Goal: Task Accomplishment & Management: Complete application form

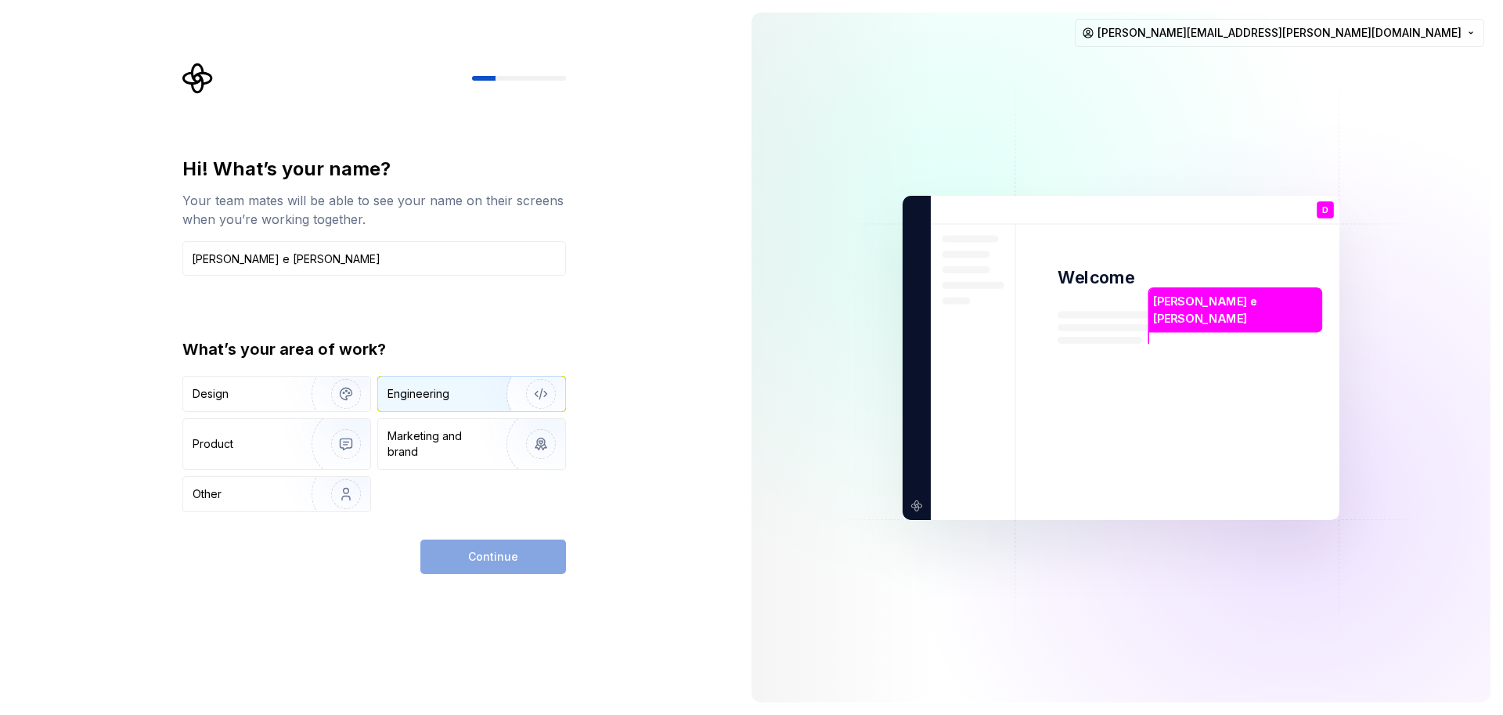
type input "[PERSON_NAME] e [PERSON_NAME]"
click at [470, 390] on div "Engineering" at bounding box center [449, 394] width 124 height 16
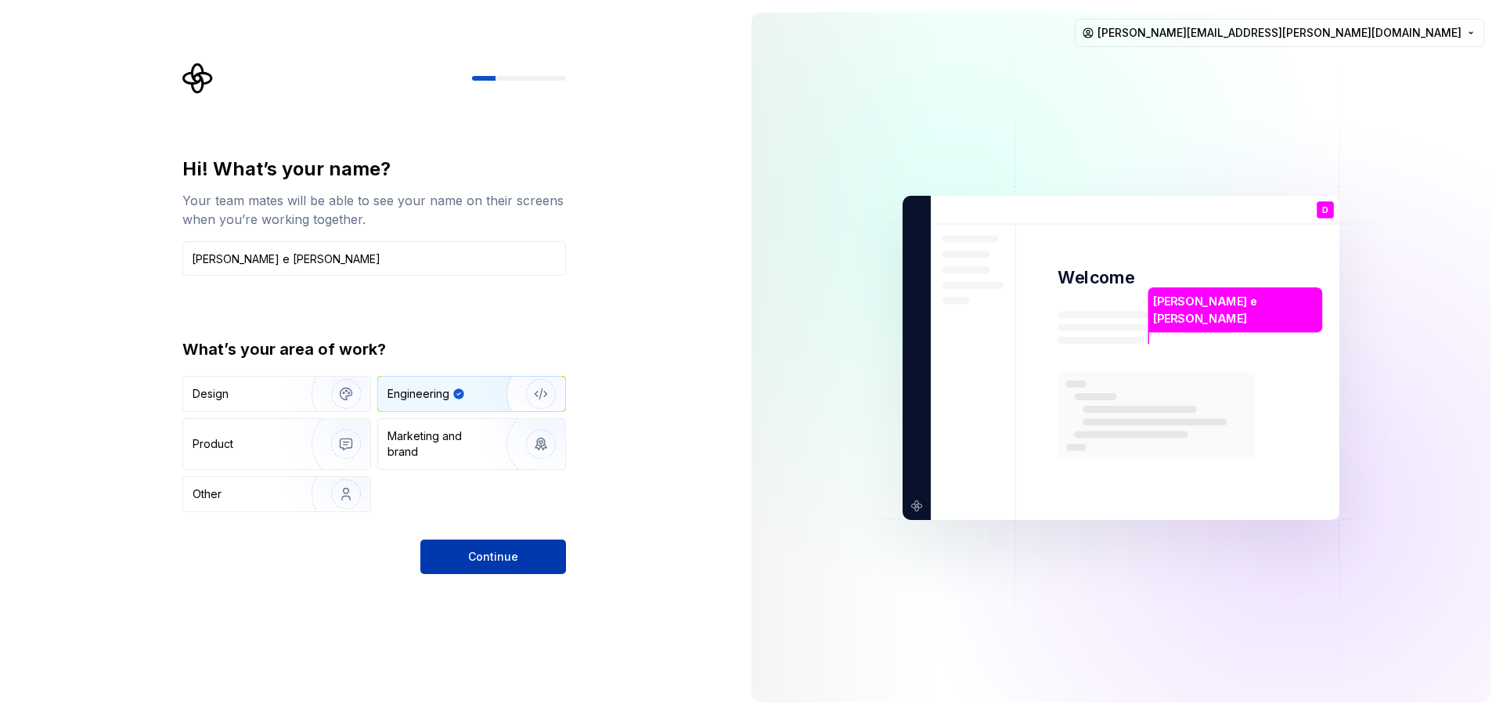
click at [525, 553] on button "Continue" at bounding box center [493, 556] width 146 height 34
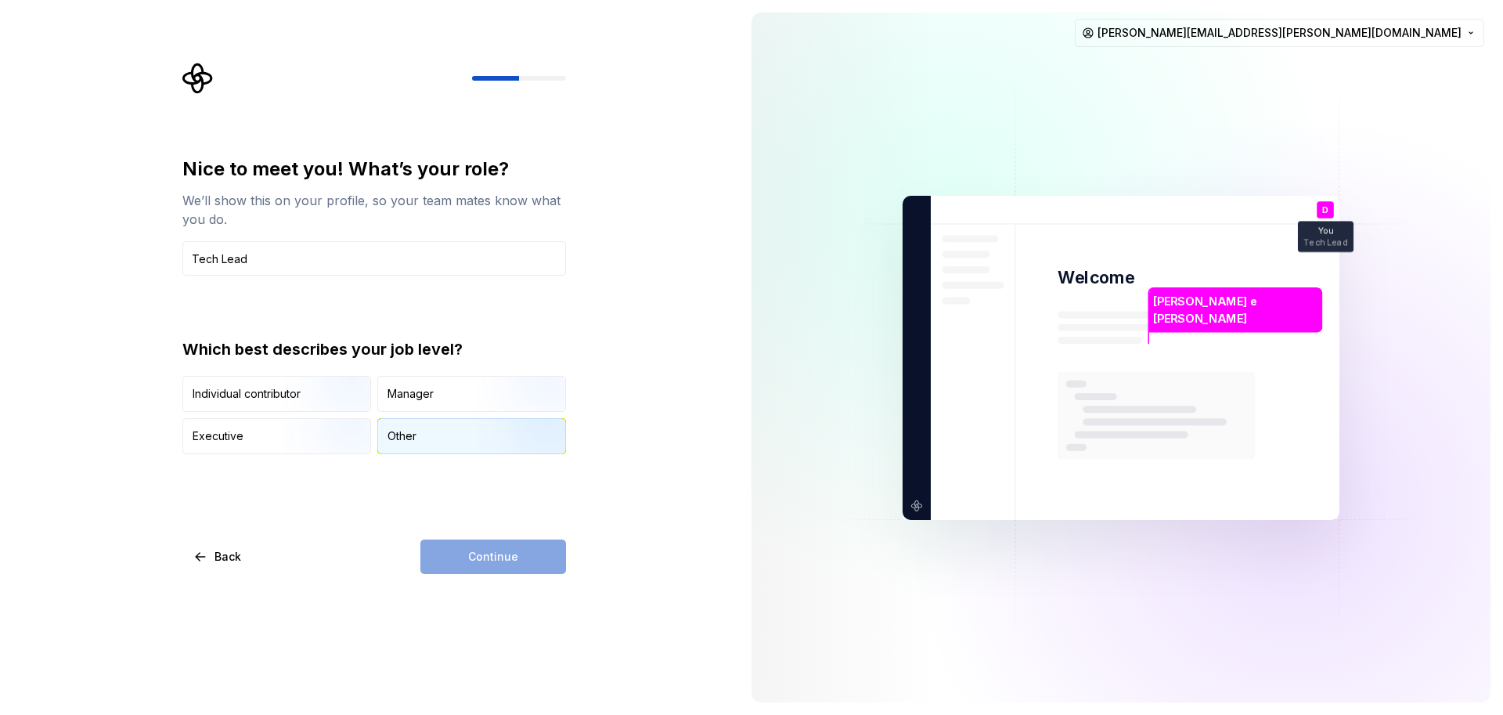
type input "Tech Lead"
click at [426, 441] on div "Other" at bounding box center [471, 436] width 187 height 34
click at [508, 565] on button "Continue" at bounding box center [493, 556] width 146 height 34
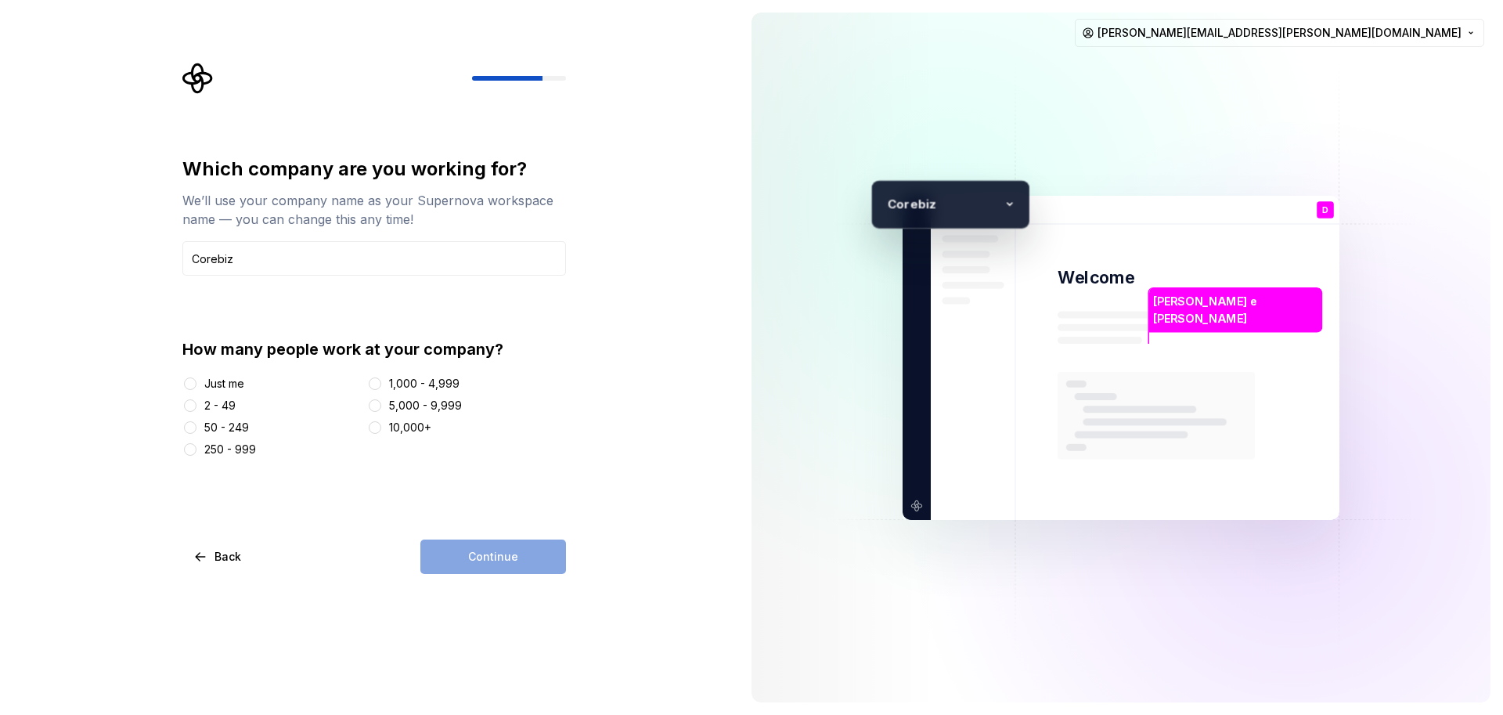
drag, startPoint x: 255, startPoint y: 259, endPoint x: 0, endPoint y: 244, distance: 255.6
click at [13, 241] on div "Which company are you working for? We’ll use your company name as your Supernov…" at bounding box center [369, 357] width 739 height 715
type input "Dss"
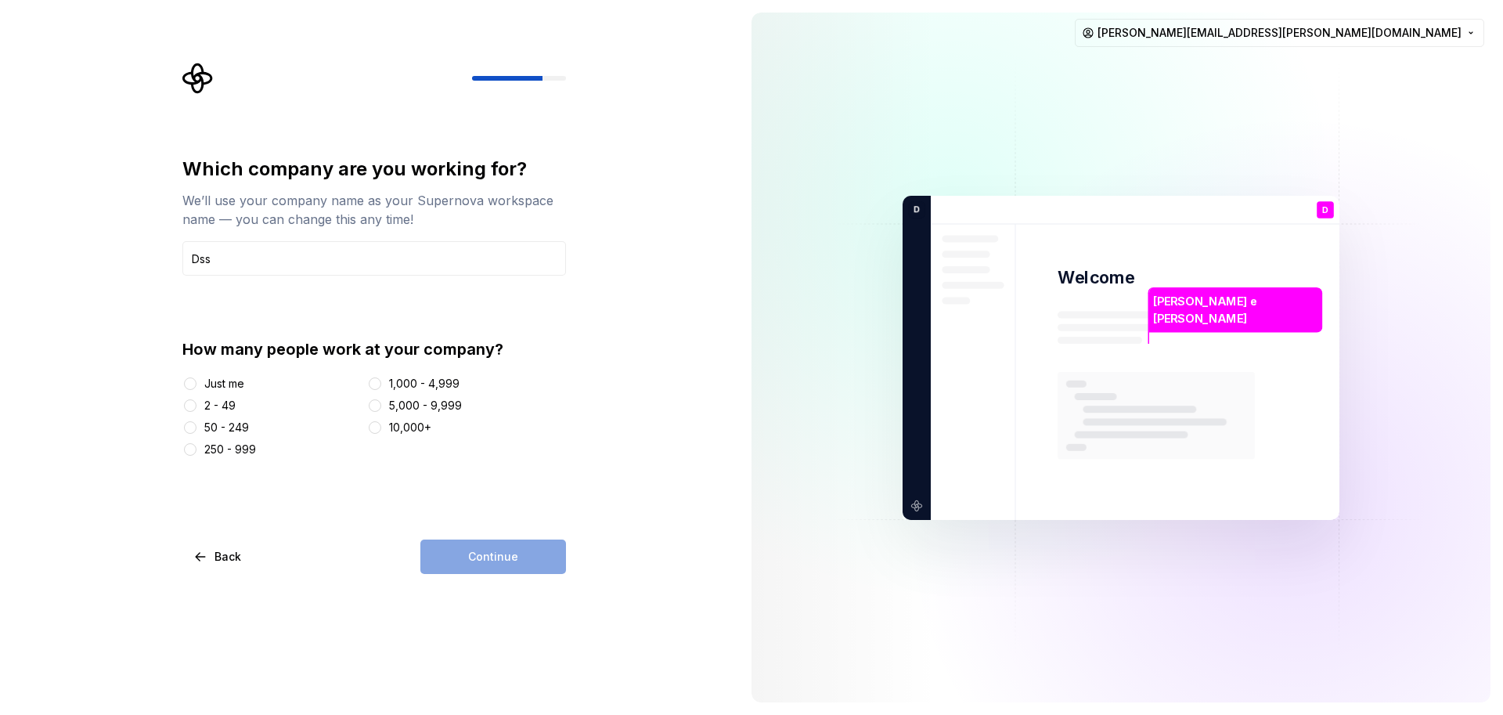
click at [197, 383] on div at bounding box center [190, 384] width 16 height 16
click at [194, 383] on button "Just me" at bounding box center [190, 383] width 13 height 13
click at [482, 559] on span "Continue" at bounding box center [493, 557] width 50 height 16
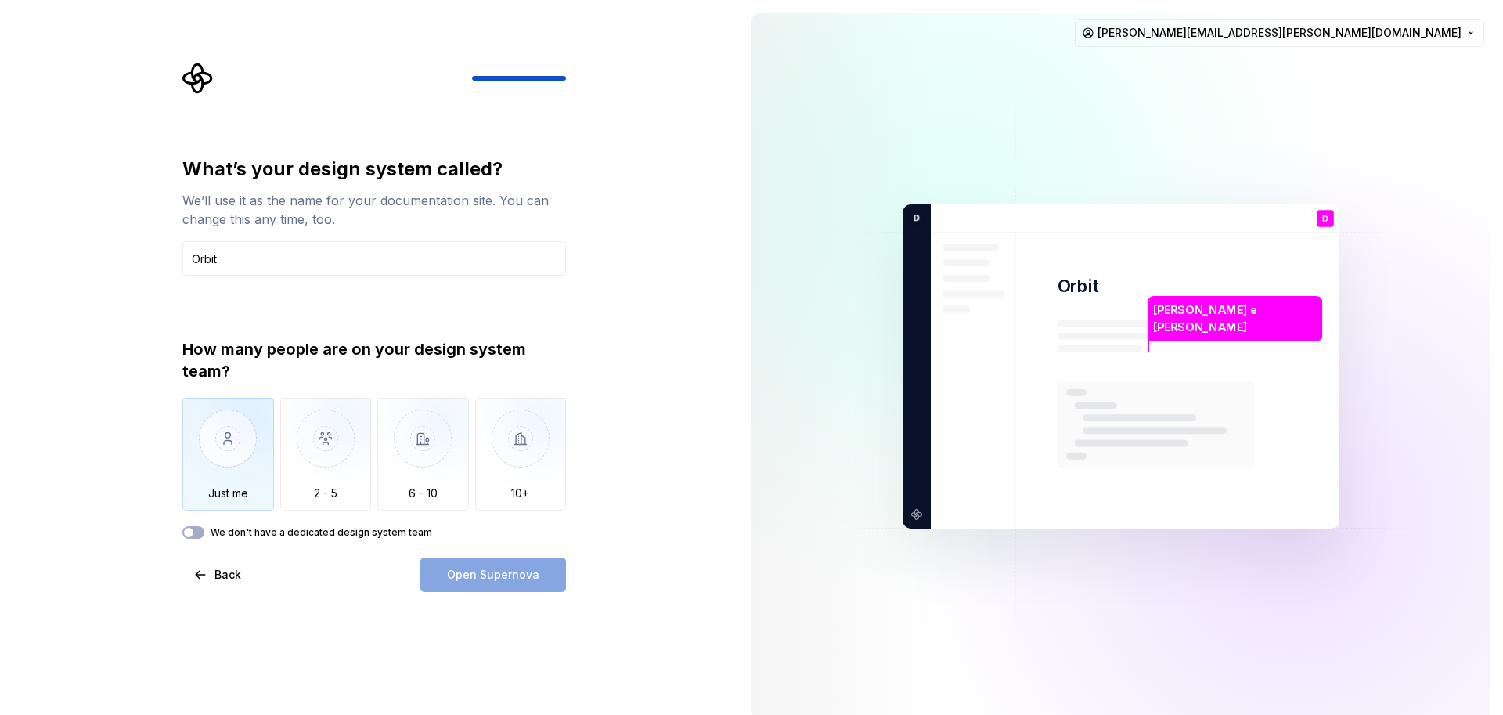
type input "Orbit"
click at [231, 448] on img "button" at bounding box center [228, 450] width 92 height 105
click at [222, 533] on label "We don't have a dedicated design system team" at bounding box center [322, 532] width 222 height 13
click at [204, 533] on button "We don't have a dedicated design system team" at bounding box center [193, 532] width 22 height 13
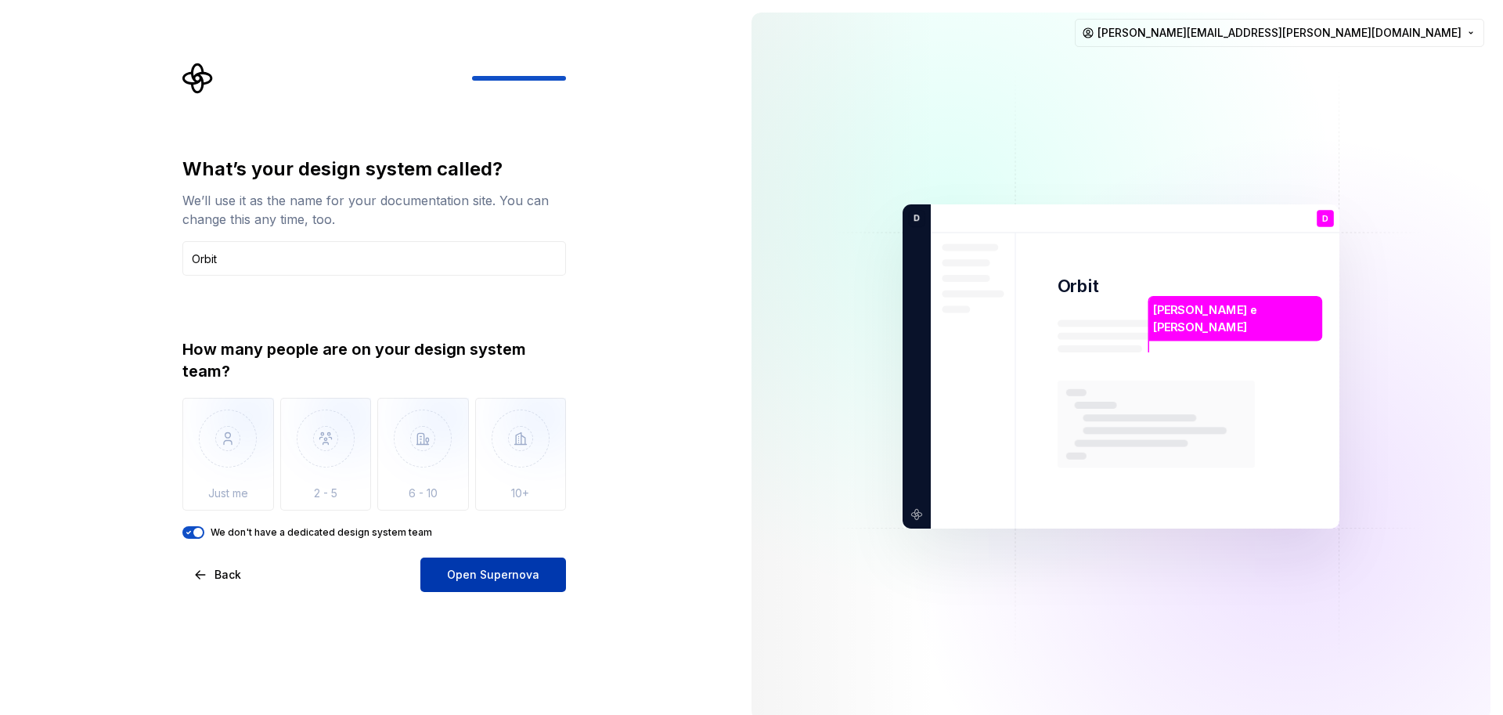
click at [485, 575] on span "Open Supernova" at bounding box center [493, 575] width 92 height 16
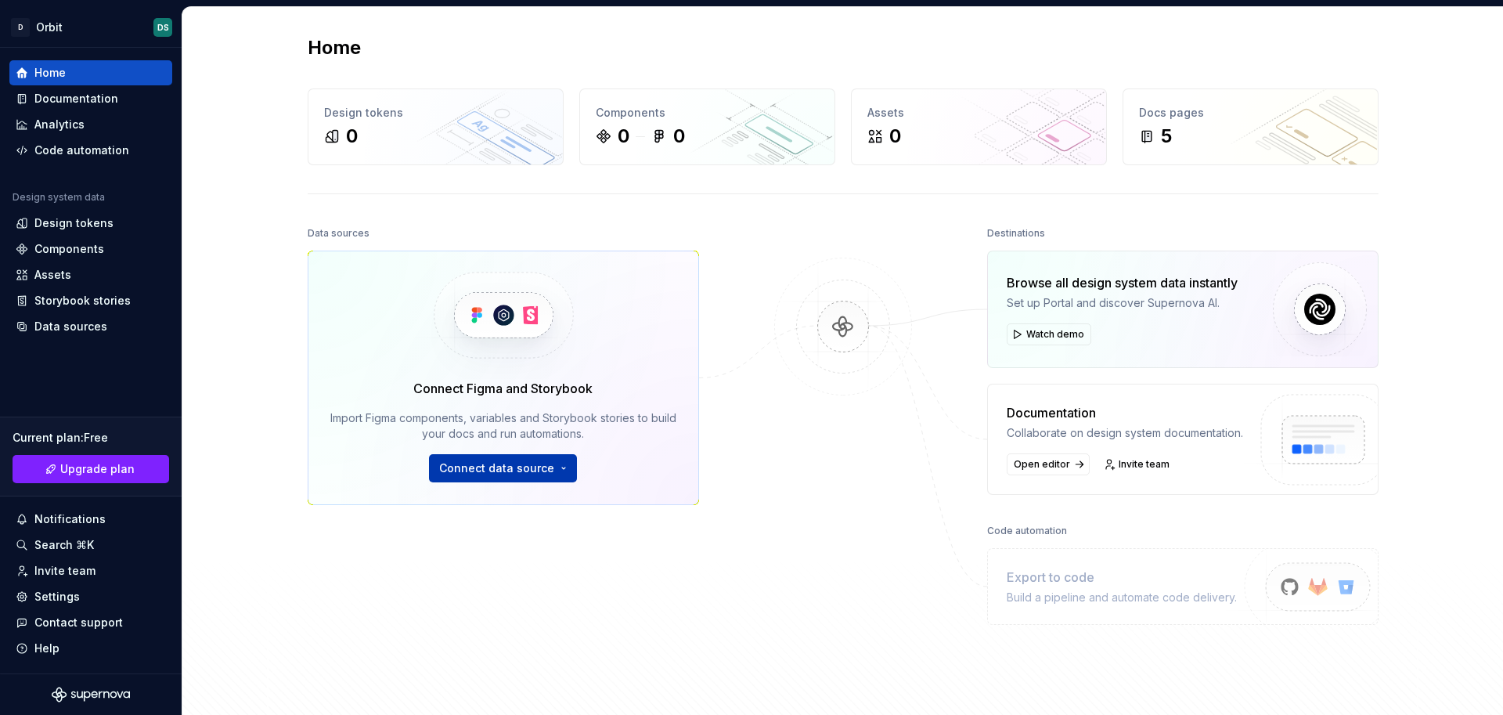
click at [495, 468] on span "Connect data source" at bounding box center [496, 468] width 115 height 16
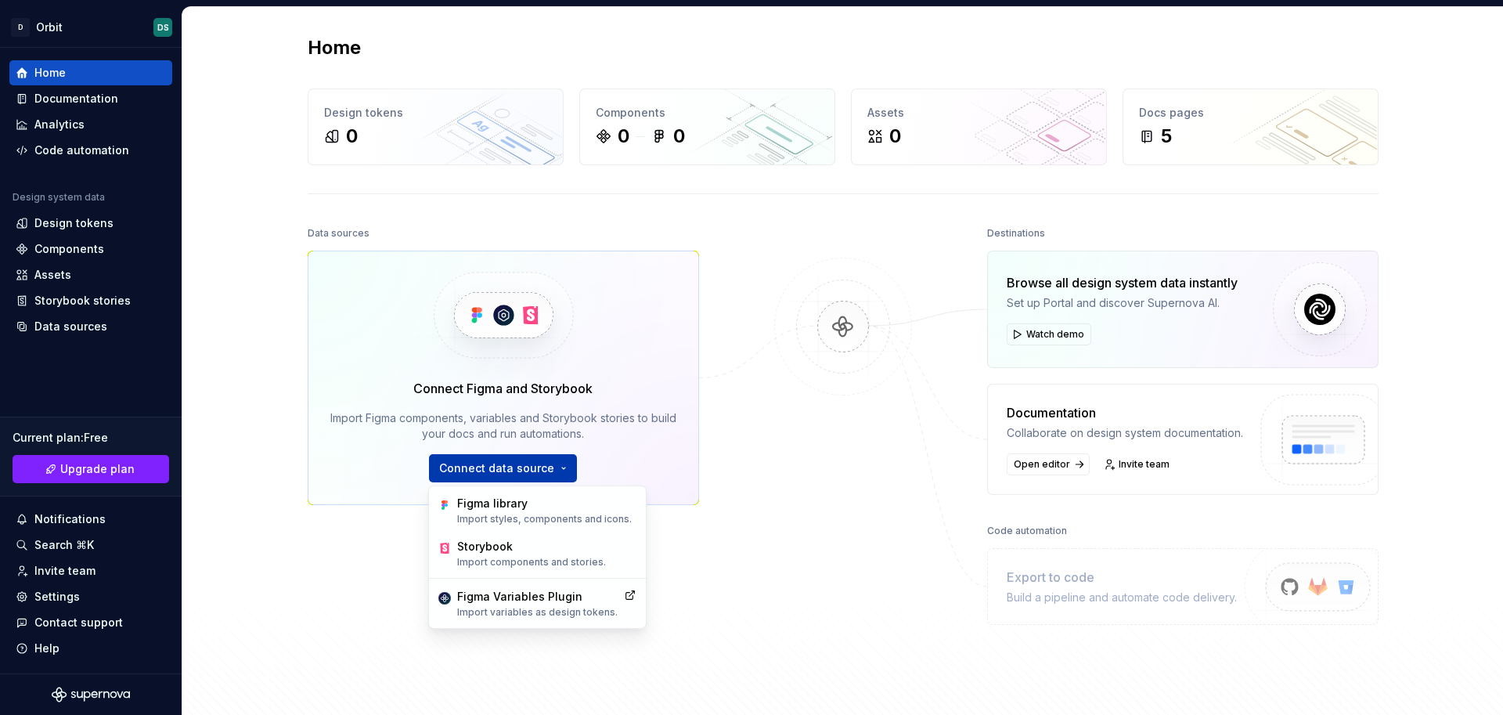
click at [495, 468] on span "Connect data source" at bounding box center [496, 468] width 115 height 16
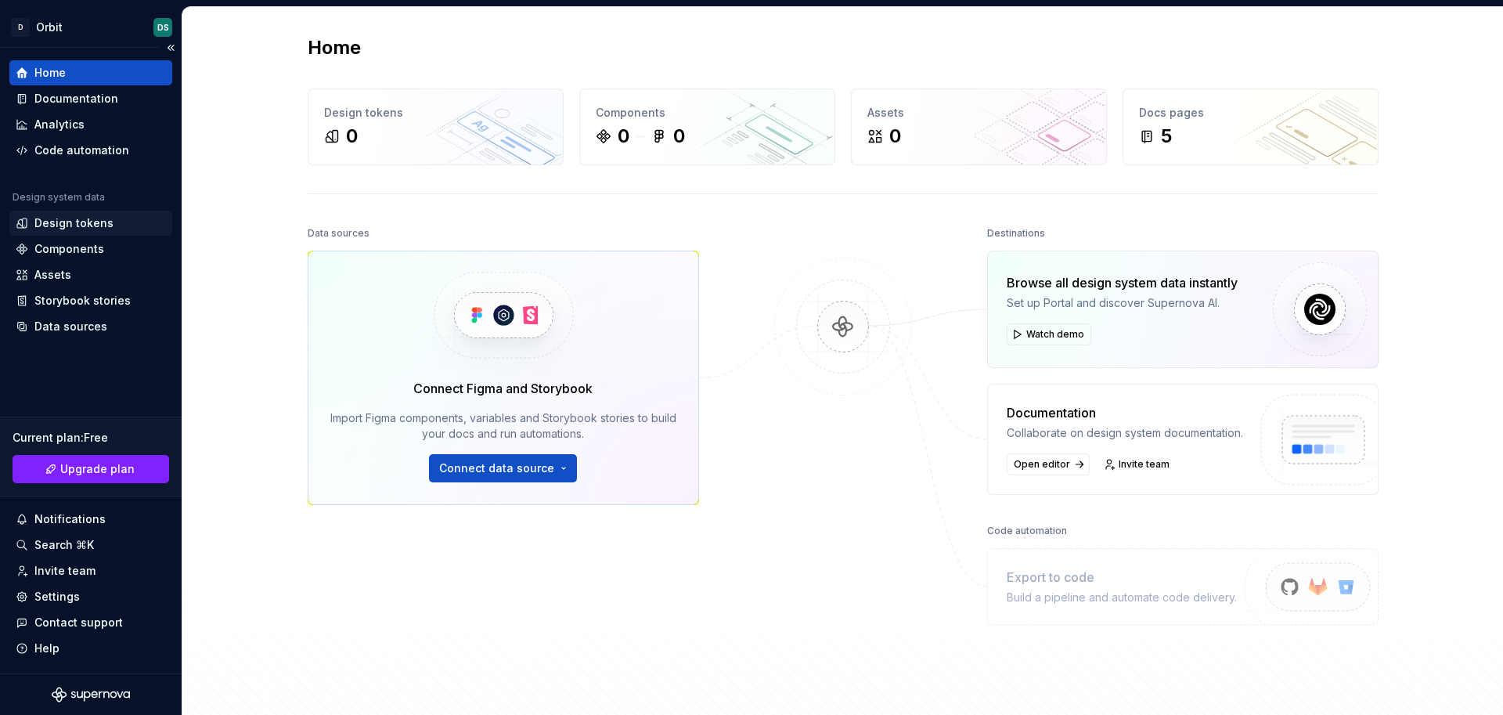
click at [65, 227] on div "Design tokens" at bounding box center [73, 223] width 79 height 16
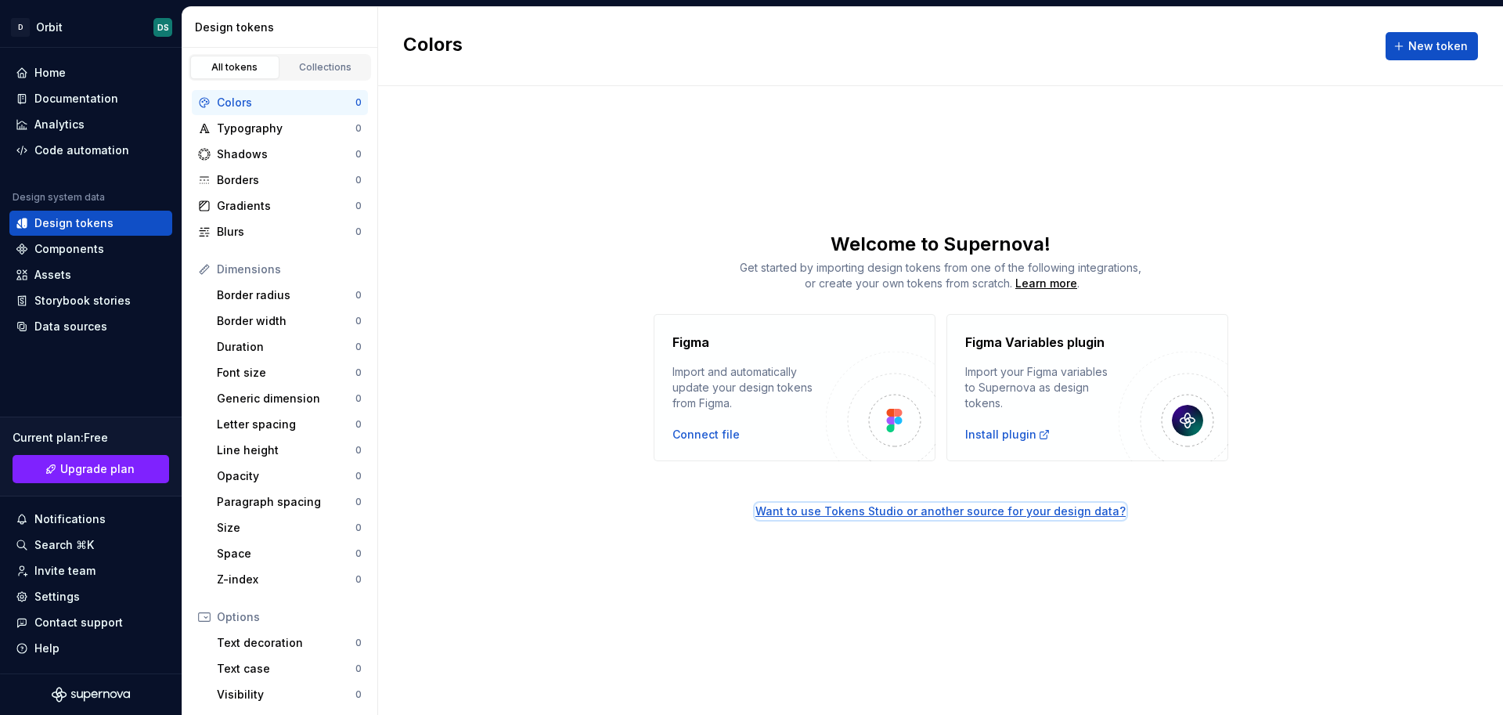
click at [912, 513] on div "Want to use Tokens Studio or another source for your design data?" at bounding box center [940, 511] width 370 height 16
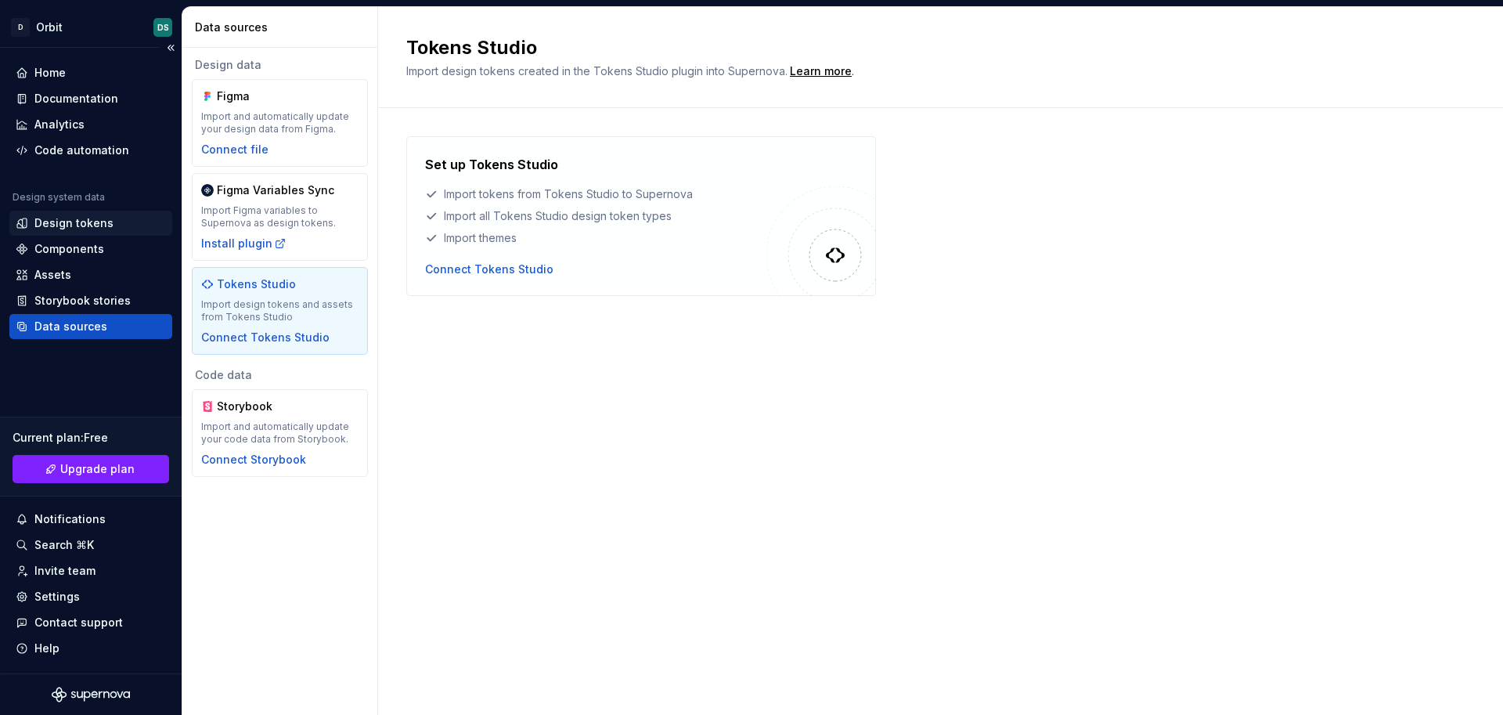
click at [66, 224] on div "Design tokens" at bounding box center [73, 223] width 79 height 16
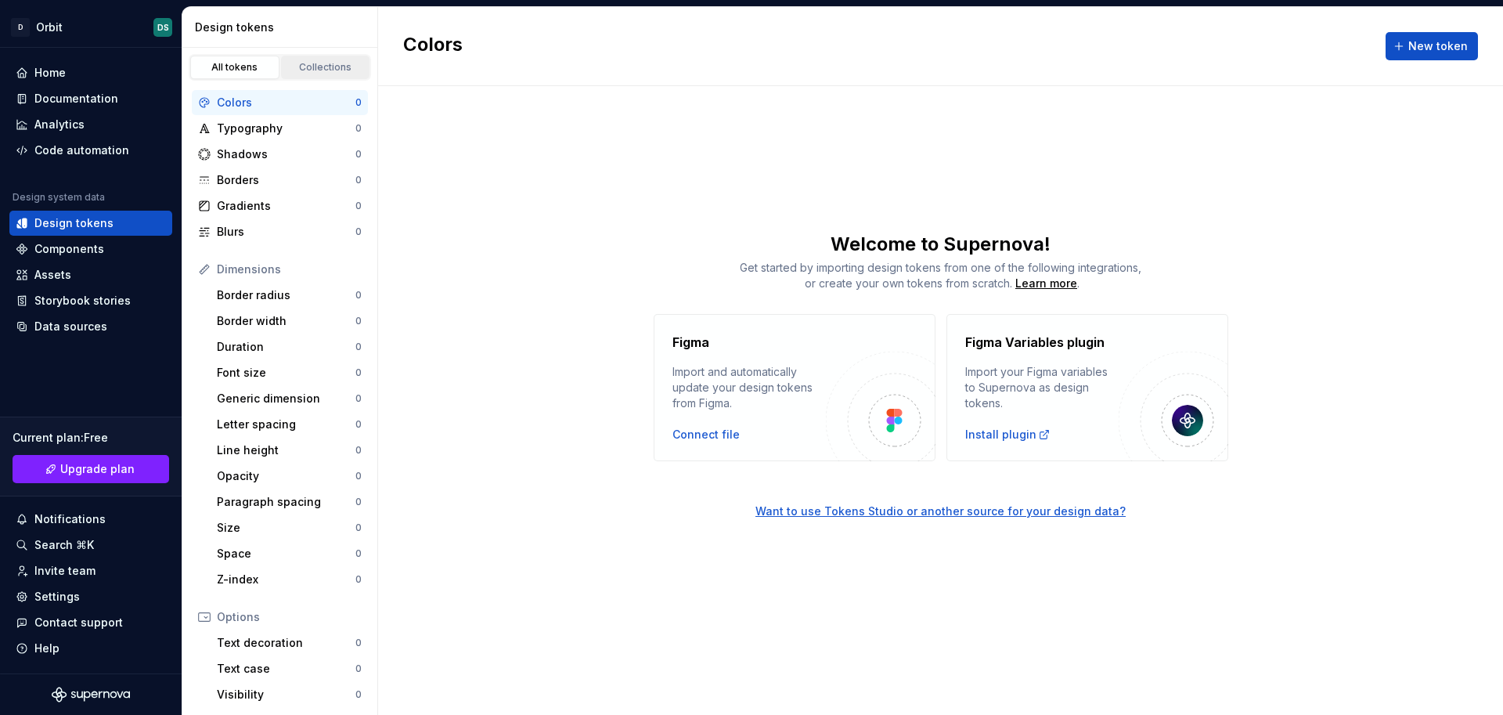
click at [328, 77] on link "Collections" at bounding box center [325, 67] width 89 height 23
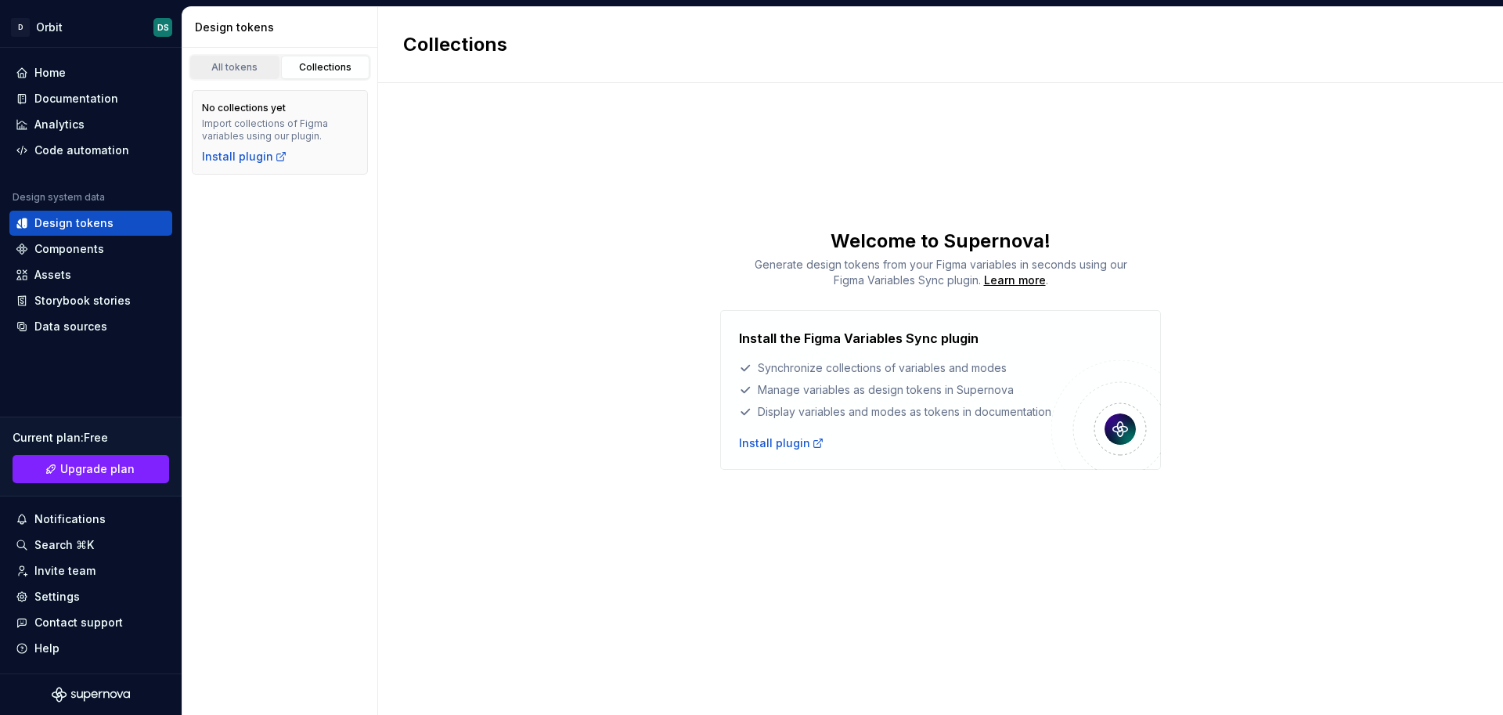
click at [247, 75] on link "All tokens" at bounding box center [234, 67] width 89 height 23
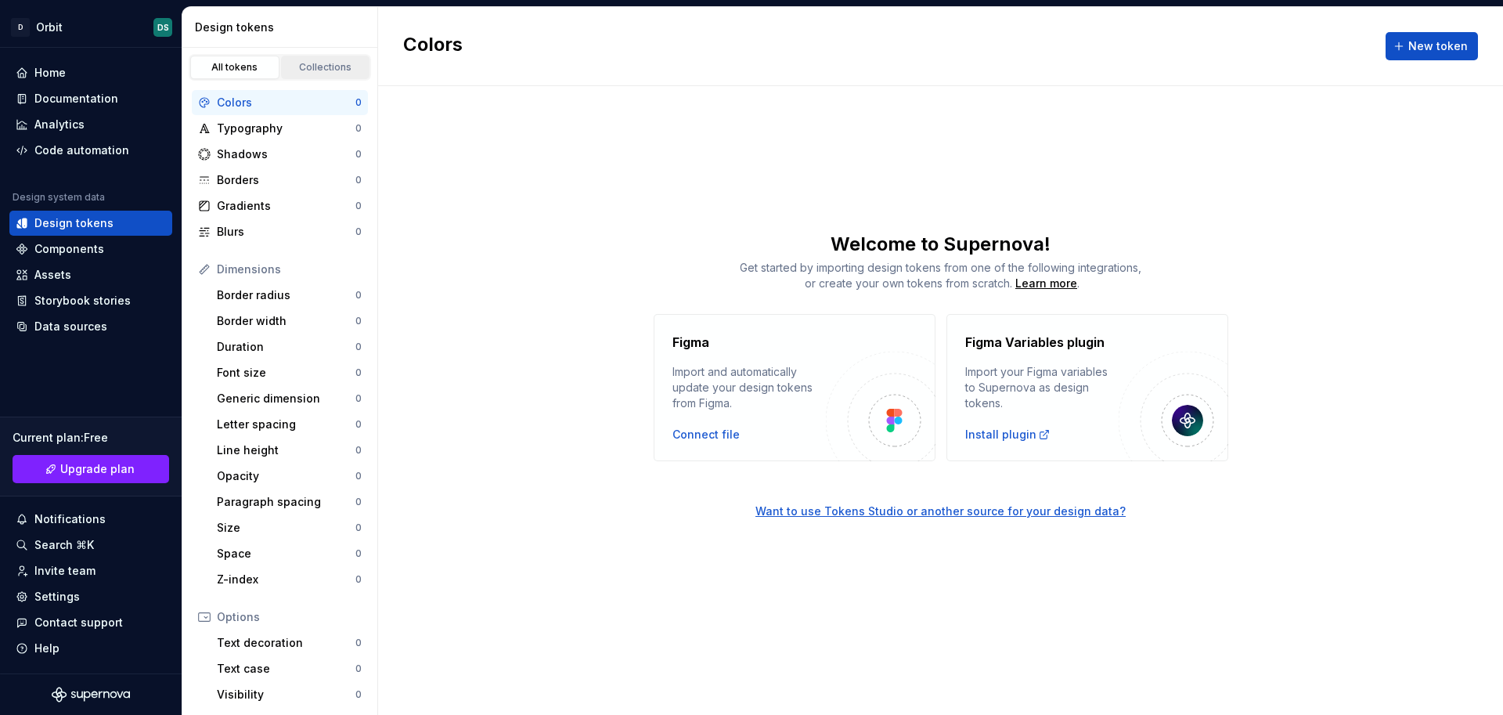
click at [290, 66] on div "Collections" at bounding box center [325, 67] width 78 height 13
